Goal: Task Accomplishment & Management: Use online tool/utility

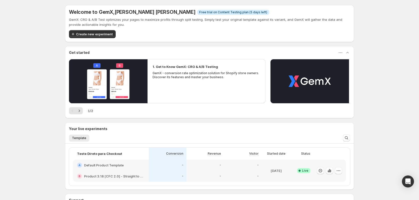
click at [20, 90] on div "Welcome to GemX , [PERSON_NAME] [PERSON_NAME] Info Free trial on Content Testin…" at bounding box center [209, 126] width 419 height 253
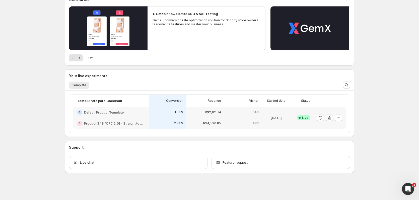
click at [330, 119] on icon "button" at bounding box center [329, 117] width 5 height 5
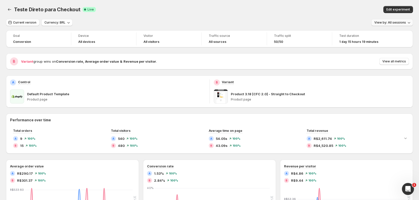
click at [396, 23] on span "View by: All sessions" at bounding box center [390, 23] width 32 height 4
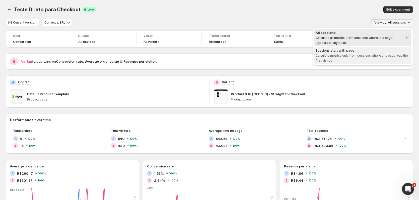
click at [376, 57] on span "Calculate metrics only from sessions where this page was the first visited." at bounding box center [361, 58] width 92 height 9
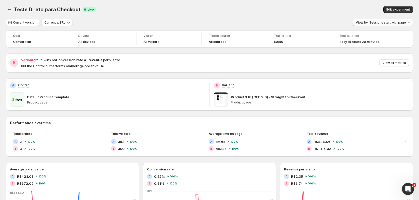
click at [375, 21] on span "View by: Sessions start with page" at bounding box center [381, 23] width 50 height 4
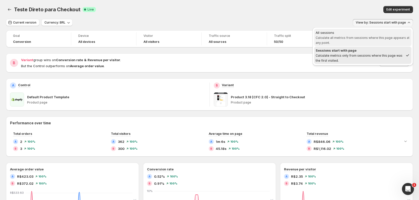
click at [365, 36] on span "Calculate all metrics from sessions where this page appears at any point." at bounding box center [362, 40] width 94 height 9
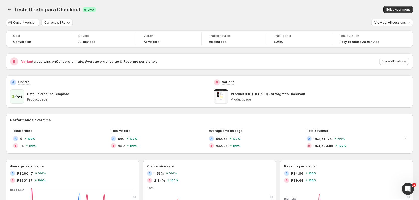
click at [244, 12] on div "Edit experiment" at bounding box center [326, 9] width 172 height 7
click at [386, 62] on span "View all metrics" at bounding box center [394, 61] width 24 height 4
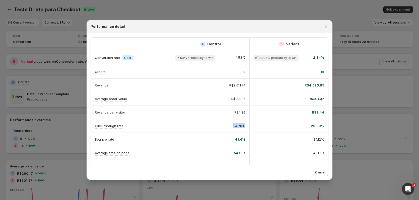
drag, startPoint x: 232, startPoint y: 127, endPoint x: 244, endPoint y: 127, distance: 12.3
click at [244, 127] on div "24.76%" at bounding box center [210, 125] width 78 height 13
drag, startPoint x: 309, startPoint y: 127, endPoint x: 325, endPoint y: 125, distance: 16.0
click at [325, 125] on div "26.99%" at bounding box center [288, 125] width 78 height 13
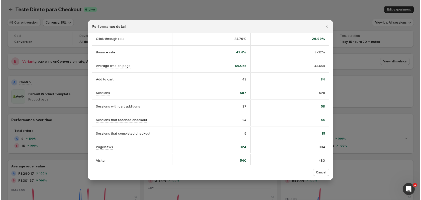
scroll to position [94, 0]
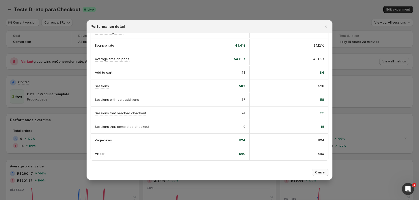
click at [321, 172] on span "Cancel" at bounding box center [320, 172] width 10 height 4
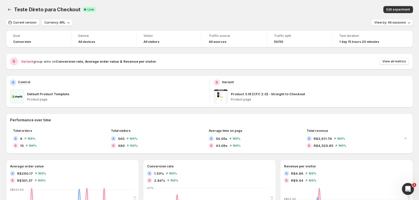
click at [10, 5] on div "Teste Direto para Checkout. This page is ready Teste Direto para Checkout Succe…" at bounding box center [209, 9] width 407 height 19
click at [9, 9] on icon "Back" at bounding box center [9, 9] width 5 height 5
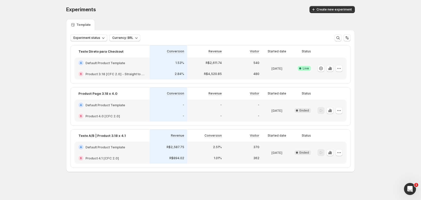
click at [44, 55] on div "Experiments. This page is ready Experiments Create new experiment Template Expe…" at bounding box center [210, 99] width 421 height 199
